Goal: Task Accomplishment & Management: Manage account settings

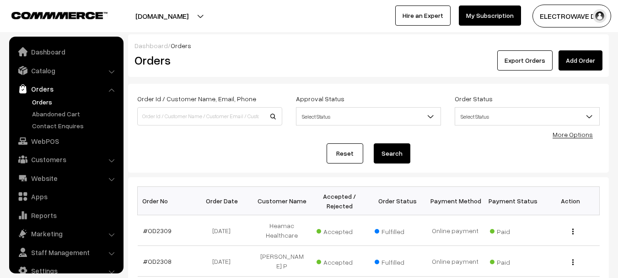
click at [38, 97] on link "Orders" at bounding box center [75, 102] width 91 height 10
click at [146, 227] on link "#OD2310" at bounding box center [156, 231] width 27 height 8
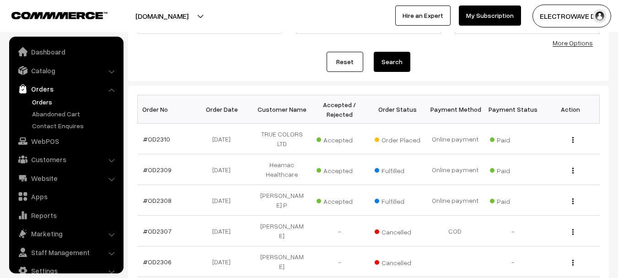
scroll to position [15, 0]
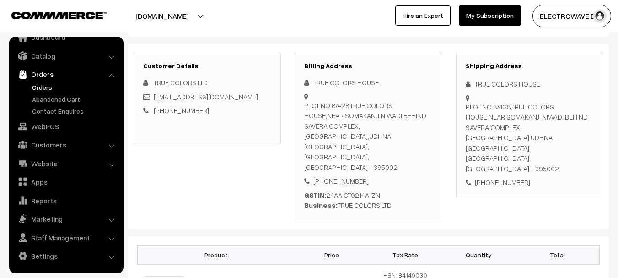
scroll to position [92, 0]
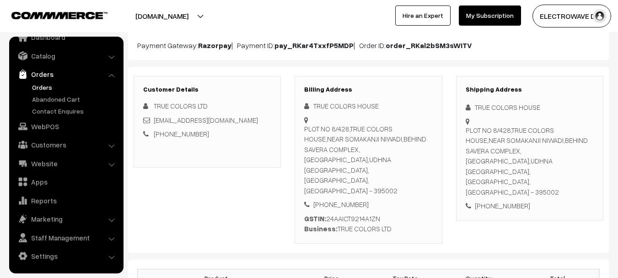
click at [540, 164] on div "[STREET_ADDRESS]" at bounding box center [530, 161] width 128 height 72
click at [540, 164] on div "PLOT NO 8/428,TRUE COLORS HOUSE,NEAR SOMAKANJI NIWADI,BEHIND SAVERA COMPLEX,KHA…" at bounding box center [530, 161] width 128 height 72
copy div "395002"
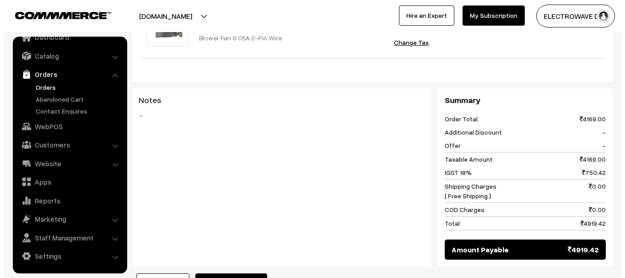
scroll to position [458, 0]
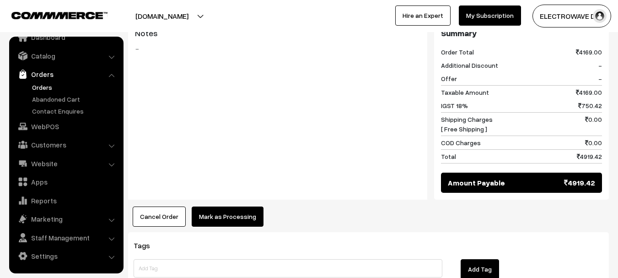
click at [212, 206] on button "Mark as Processing" at bounding box center [228, 216] width 72 height 20
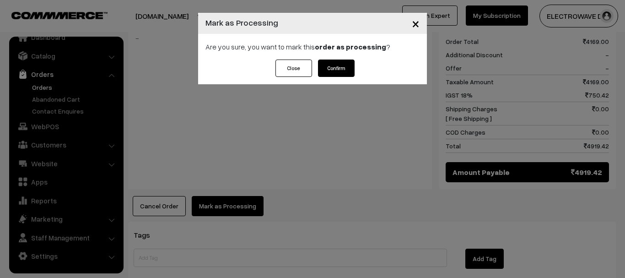
click at [330, 65] on button "Confirm" at bounding box center [336, 68] width 37 height 17
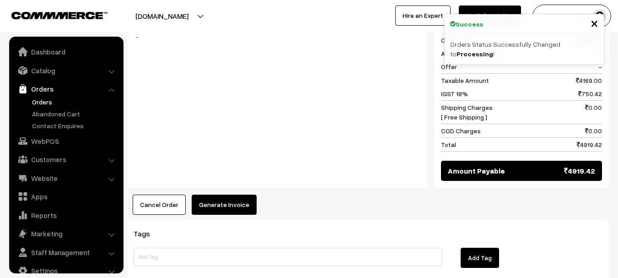
scroll to position [15, 0]
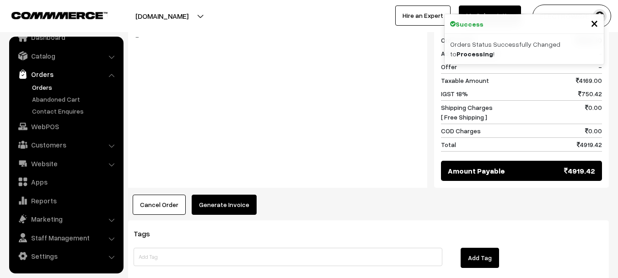
click at [227, 195] on button "Generate Invoice" at bounding box center [224, 205] width 65 height 20
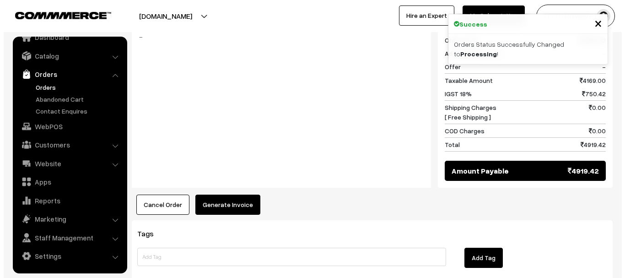
scroll to position [459, 0]
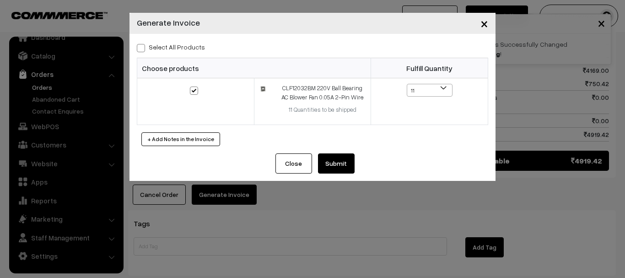
click at [338, 166] on button "Submit" at bounding box center [336, 163] width 37 height 20
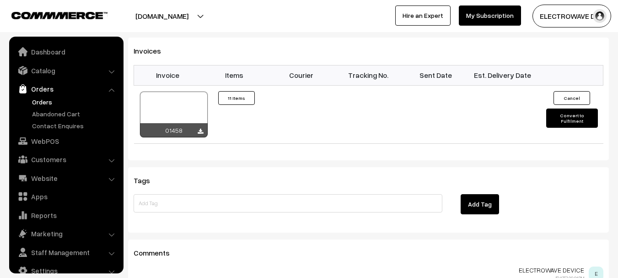
scroll to position [15, 0]
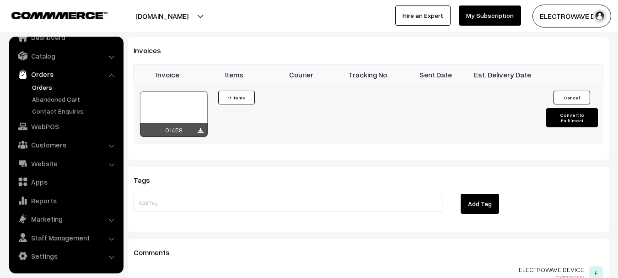
click at [184, 91] on div at bounding box center [174, 114] width 68 height 46
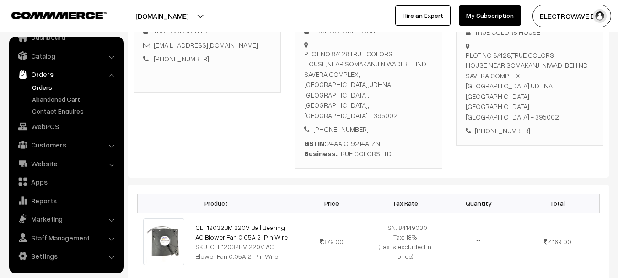
scroll to position [92, 0]
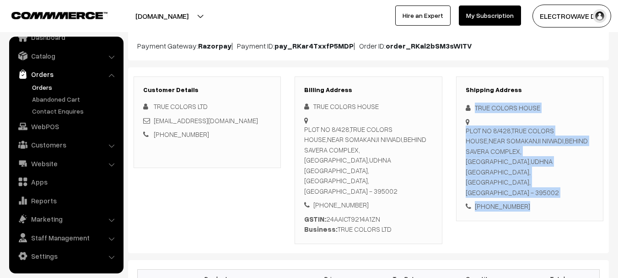
drag, startPoint x: 474, startPoint y: 104, endPoint x: 547, endPoint y: 181, distance: 105.6
click at [547, 181] on div "Shipping Address TRUE COLORS HOUSE PLOT NO 8/428,TRUE COLORS HOUSE,NEAR SOMAKAN…" at bounding box center [529, 148] width 147 height 145
copy div "TRUE COLORS HOUSE PLOT NO 8/428,TRUE COLORS HOUSE,NEAR SOMAKANJI NIWADI,BEHIND …"
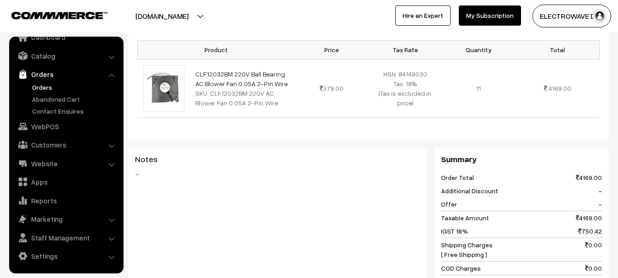
scroll to position [504, 0]
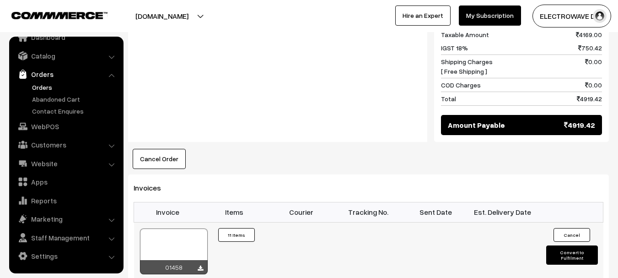
click at [566, 245] on button "Convert to Fulfilment" at bounding box center [573, 254] width 52 height 19
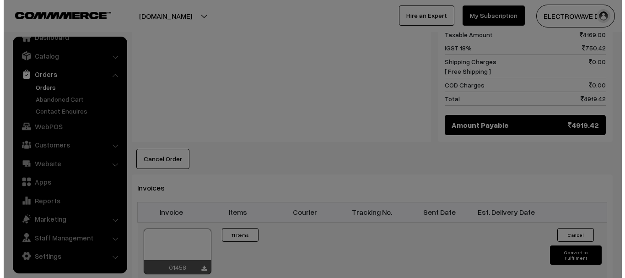
scroll to position [504, 0]
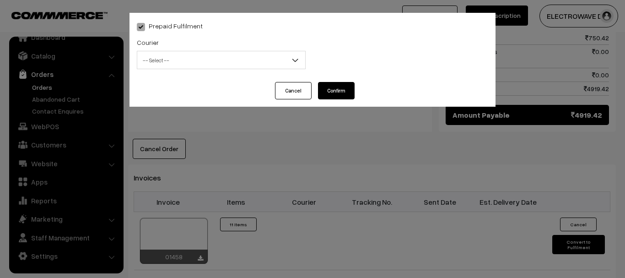
click at [203, 63] on span "-- Select --" at bounding box center [221, 60] width 168 height 16
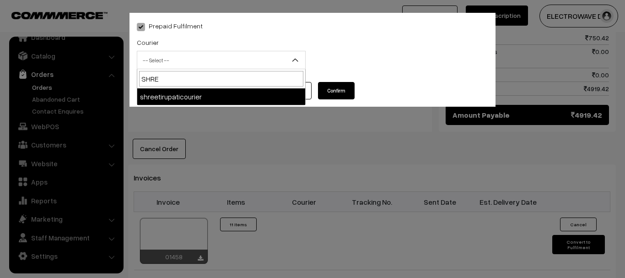
type input "SHREE"
select select "8"
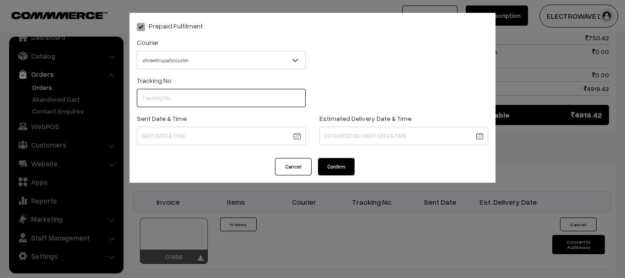
click at [180, 89] on input "text" at bounding box center [221, 98] width 169 height 18
type input "374800045814"
click at [255, 130] on body "Thank you for showing interest. Our team will call you shortly. Close dhruvpro.…" at bounding box center [312, 8] width 625 height 1024
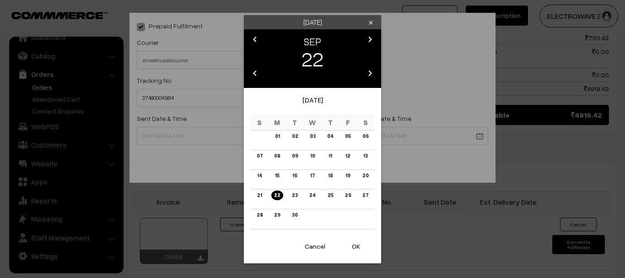
click at [358, 247] on button "OK" at bounding box center [356, 246] width 37 height 20
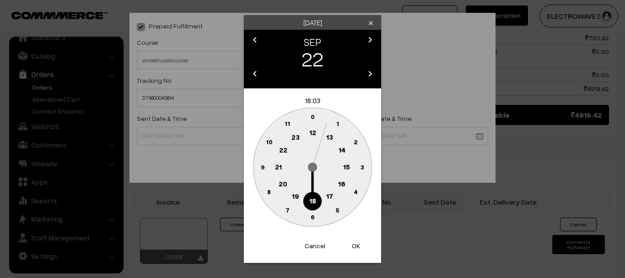
click at [358, 247] on button "OK" at bounding box center [356, 246] width 37 height 20
type input "22-09-2025 18:03"
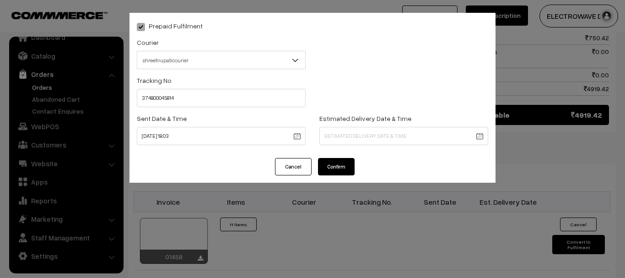
click at [341, 137] on body "Thank you for showing interest. Our team will call you shortly. Close dhruvpro.…" at bounding box center [312, 8] width 625 height 1024
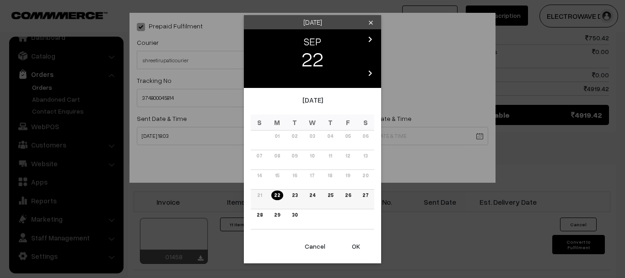
drag, startPoint x: 354, startPoint y: 196, endPoint x: 350, endPoint y: 194, distance: 4.7
click at [354, 195] on td "26" at bounding box center [348, 200] width 18 height 20
click at [344, 193] on link "26" at bounding box center [347, 195] width 11 height 10
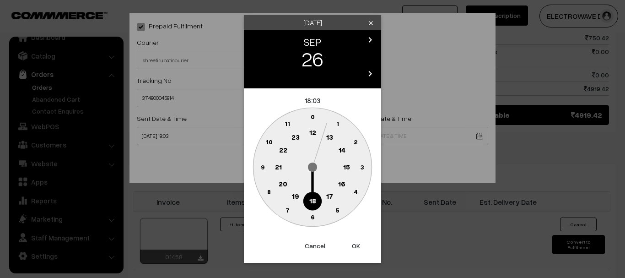
click at [359, 243] on button "OK" at bounding box center [356, 246] width 37 height 20
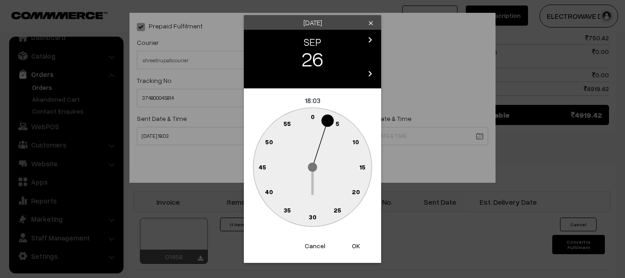
click at [359, 243] on button "OK" at bounding box center [356, 246] width 37 height 20
type input "26-09-2025 18:03"
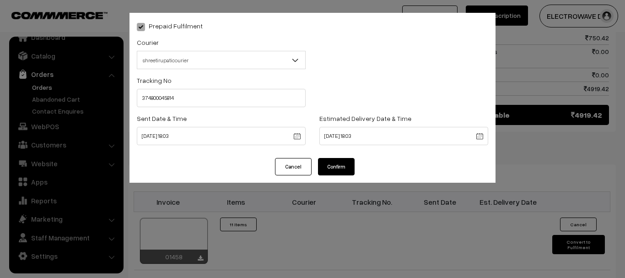
click at [329, 172] on button "Confirm" at bounding box center [336, 166] width 37 height 17
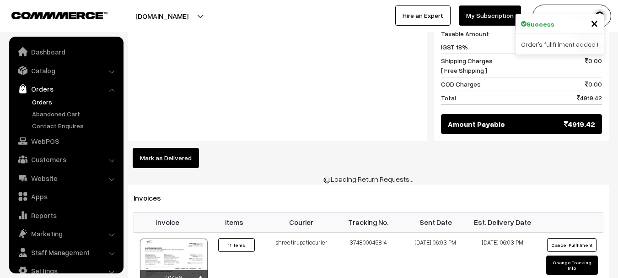
scroll to position [15, 0]
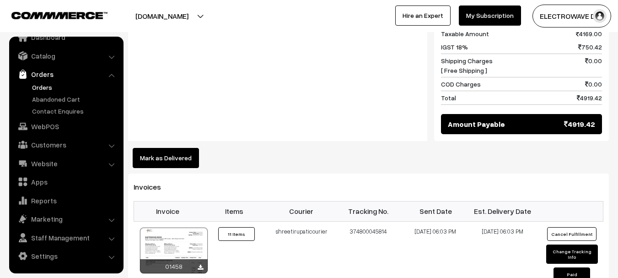
click at [36, 87] on link "Orders" at bounding box center [75, 87] width 91 height 10
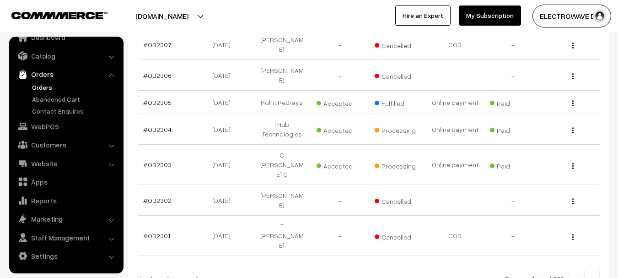
scroll to position [262, 0]
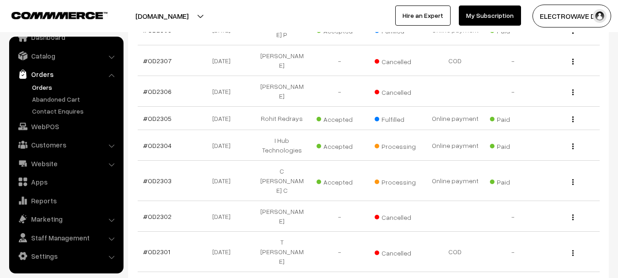
click at [42, 86] on link "Orders" at bounding box center [75, 87] width 91 height 10
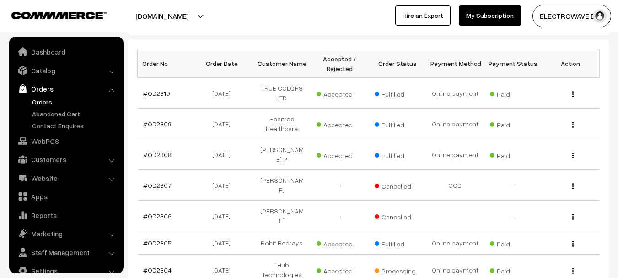
scroll to position [15, 0]
